Goal: Information Seeking & Learning: Find contact information

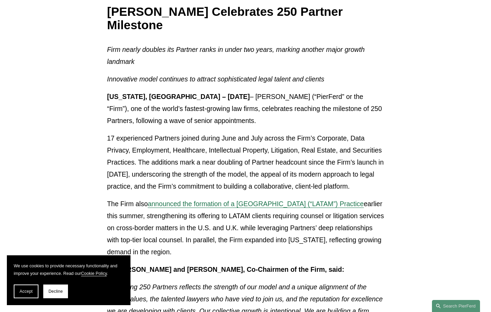
scroll to position [244, 0]
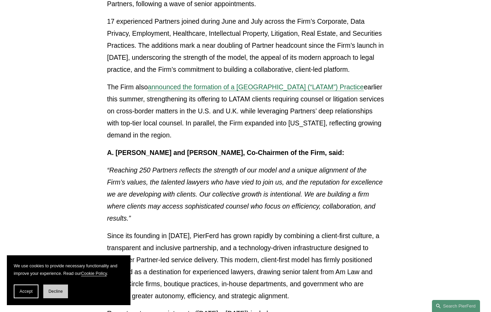
click at [55, 290] on span "Decline" at bounding box center [55, 291] width 14 height 5
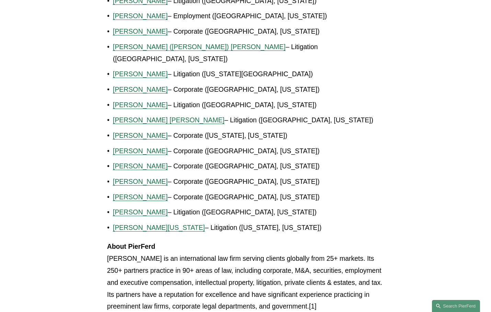
scroll to position [638, 0]
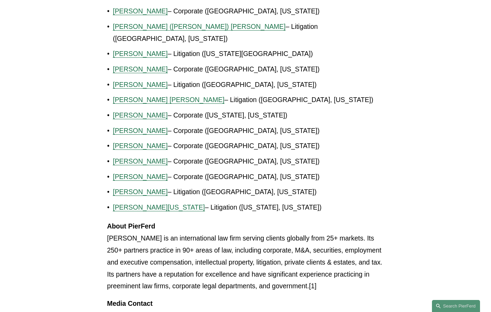
click at [125, 142] on span "Jeremy Rucker" at bounding box center [140, 146] width 55 height 8
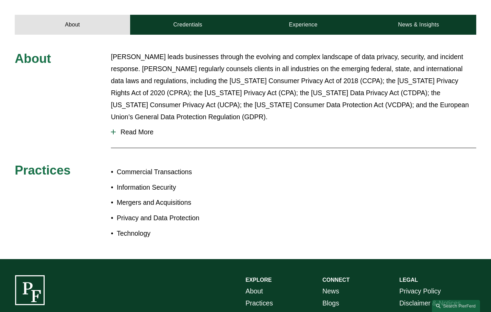
scroll to position [264, 0]
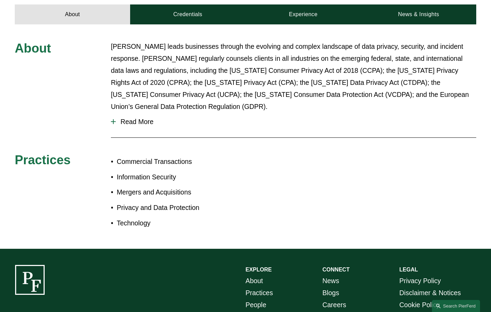
click at [141, 118] on span "Read More" at bounding box center [296, 122] width 361 height 8
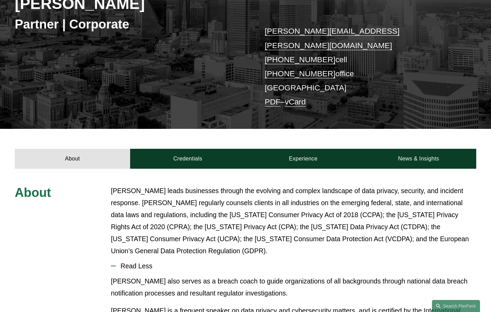
scroll to position [139, 0]
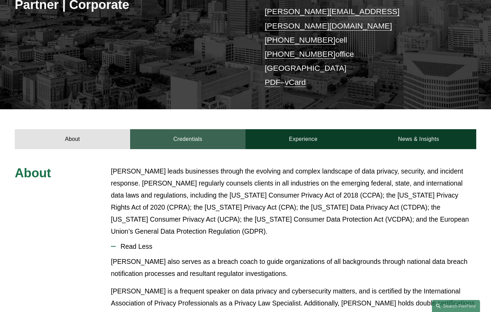
click at [197, 129] on link "Credentials" at bounding box center [187, 139] width 115 height 20
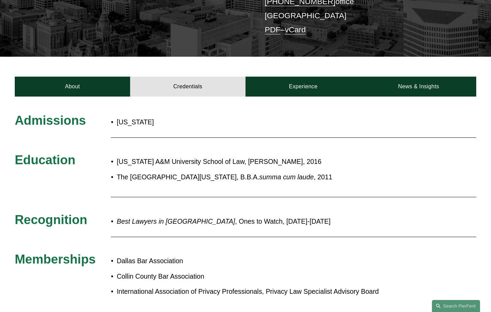
scroll to position [204, 0]
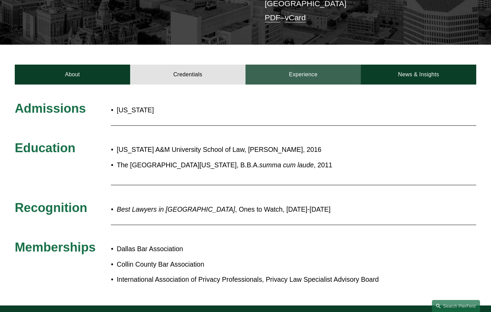
click at [306, 65] on link "Experience" at bounding box center [303, 75] width 115 height 20
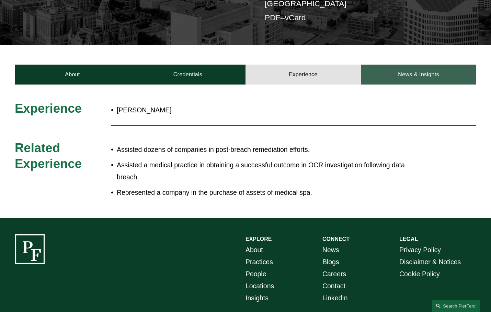
click at [432, 70] on link "News & Insights" at bounding box center [418, 75] width 115 height 20
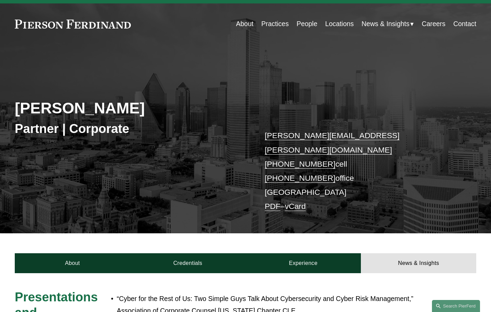
scroll to position [0, 0]
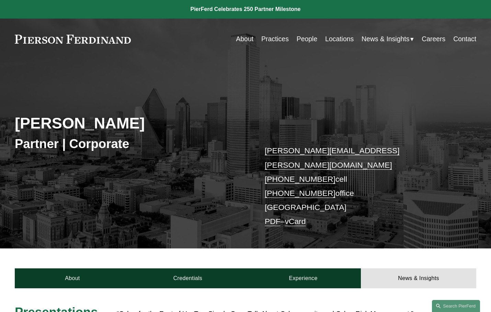
click at [337, 39] on link "Locations" at bounding box center [339, 38] width 29 height 13
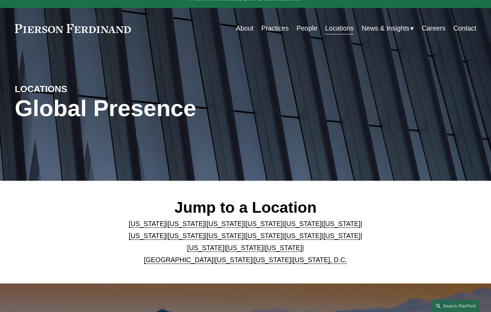
scroll to position [32, 0]
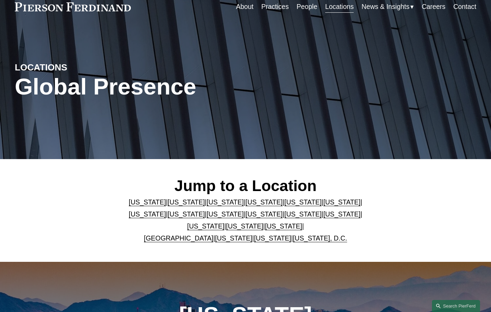
click at [266, 227] on link "Texas" at bounding box center [283, 226] width 37 height 8
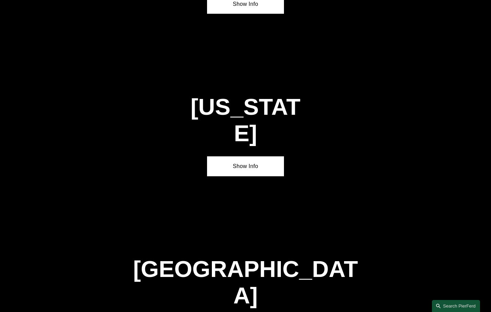
scroll to position [2263, 0]
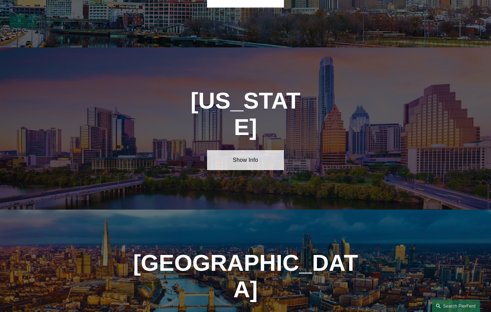
click at [247, 150] on link "Show Info" at bounding box center [245, 160] width 77 height 20
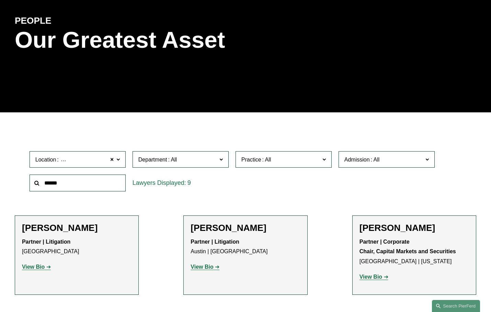
scroll to position [184, 0]
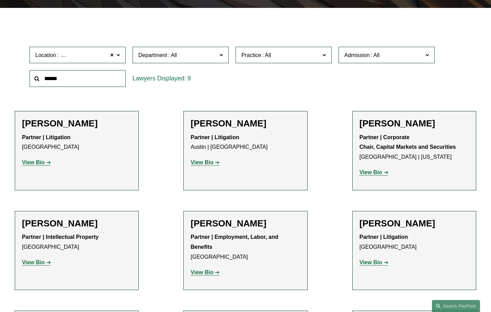
click at [413, 125] on h2 "Soren Lindstrom" at bounding box center [415, 123] width 110 height 11
click at [377, 175] on strong "View Bio" at bounding box center [371, 172] width 23 height 6
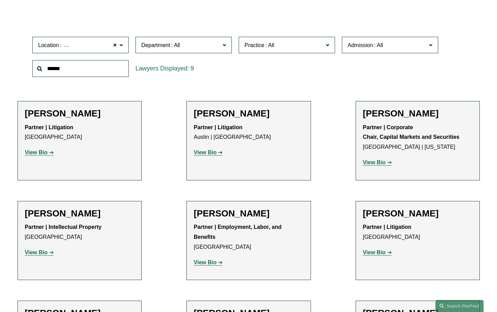
scroll to position [195, 0]
